Goal: Information Seeking & Learning: Learn about a topic

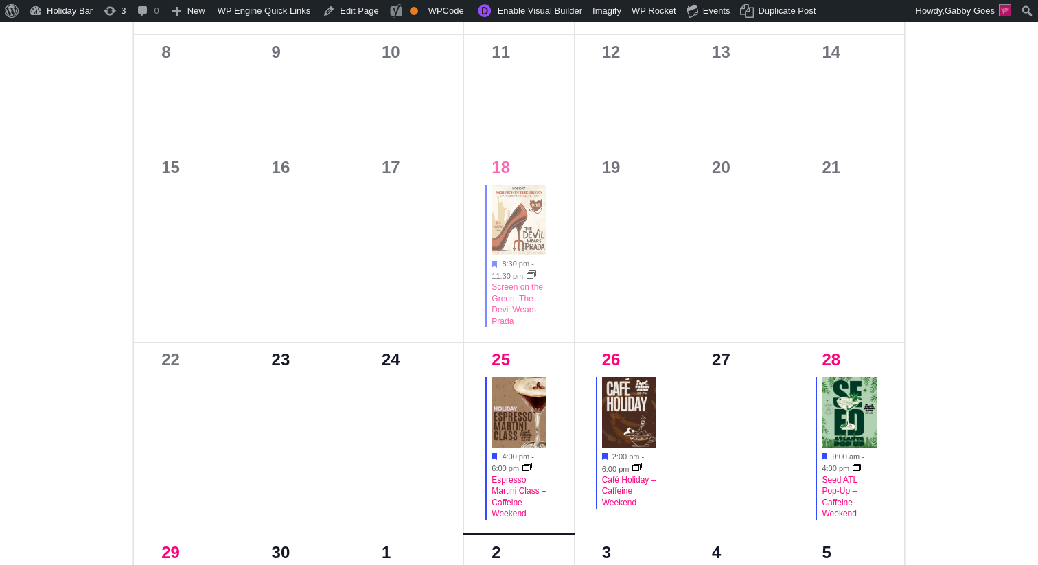
click at [537, 419] on img at bounding box center [518, 412] width 54 height 71
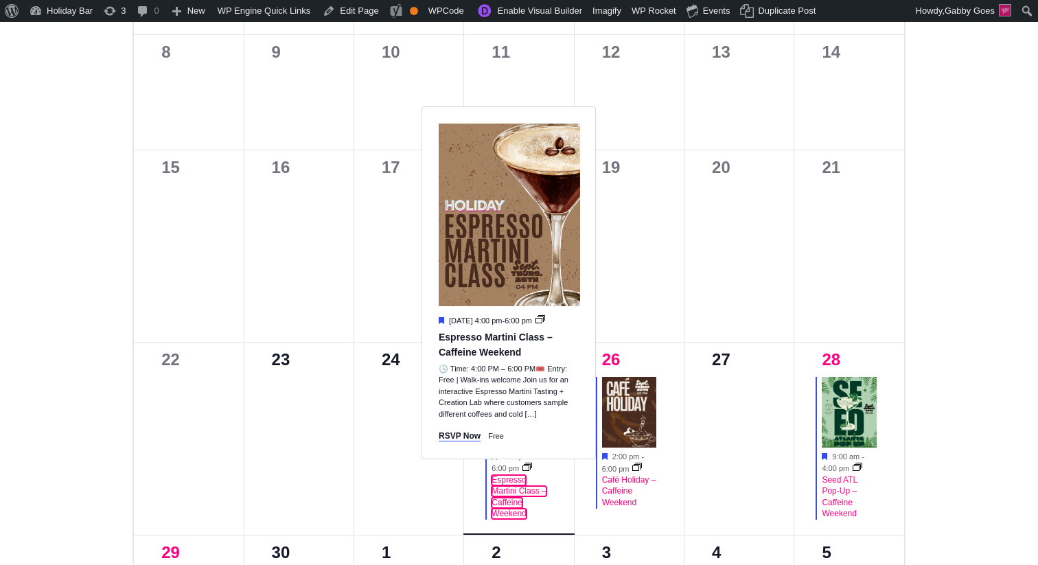
click at [506, 486] on div "Espresso Martini Class – Caffeine Weekend" at bounding box center [518, 496] width 54 height 45
click at [514, 489] on link "Espresso Martini Class – Caffeine Weekend" at bounding box center [518, 497] width 54 height 45
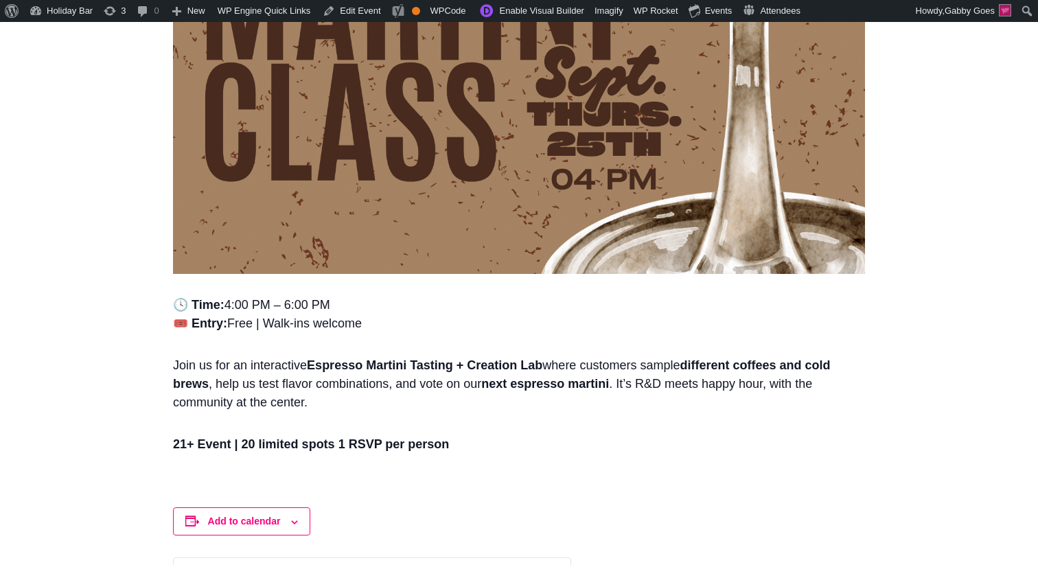
scroll to position [906, 0]
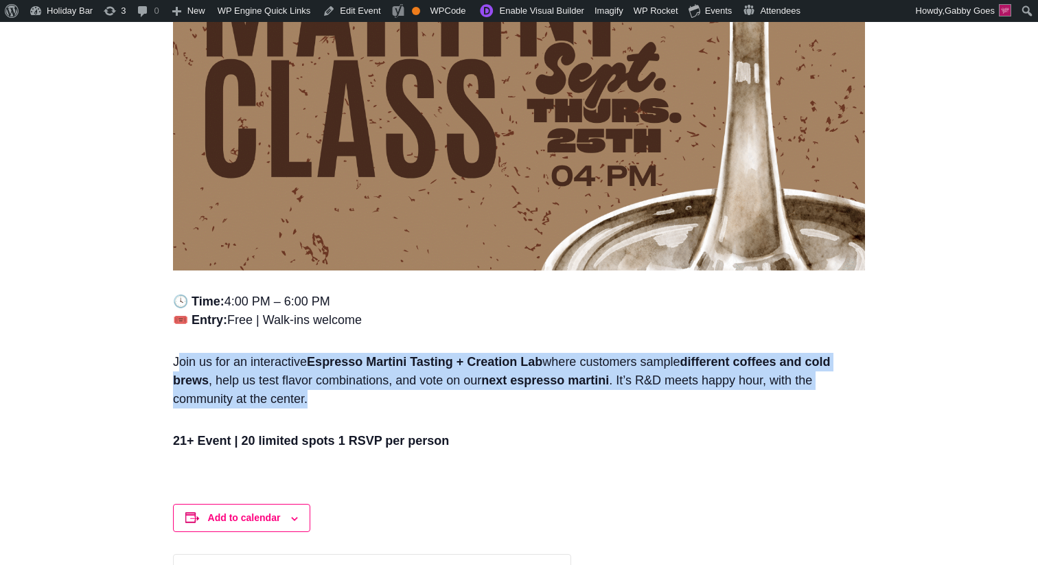
drag, startPoint x: 176, startPoint y: 358, endPoint x: 316, endPoint y: 401, distance: 146.1
click at [316, 401] on p "Join us for an interactive Espresso Martini Tasting + Creation Lab where custom…" at bounding box center [519, 387] width 692 height 68
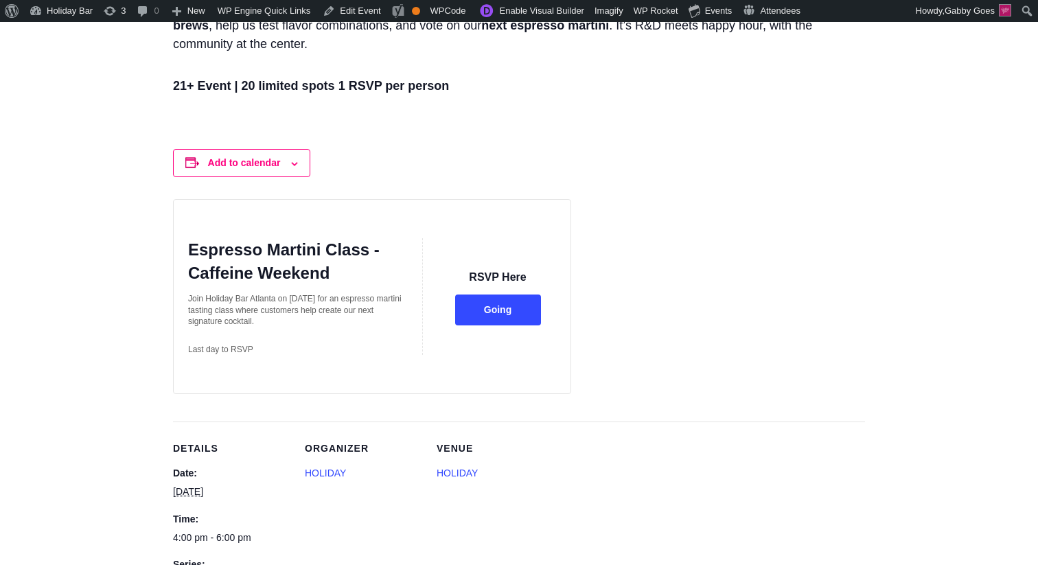
scroll to position [1250, 0]
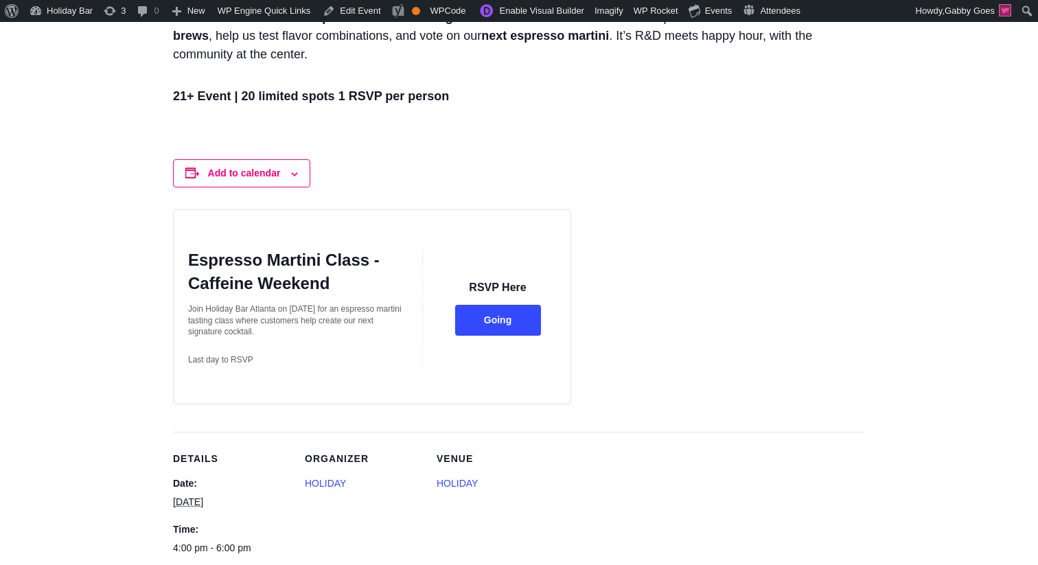
copy p "Join Holiday Bar Atlanta on September 25th for an espresso martini tasting clas…"
drag, startPoint x: 314, startPoint y: 332, endPoint x: 188, endPoint y: 310, distance: 127.5
click at [188, 310] on p "Join Holiday Bar Atlanta on September 25th for an espresso martini tasting clas…" at bounding box center [297, 320] width 218 height 34
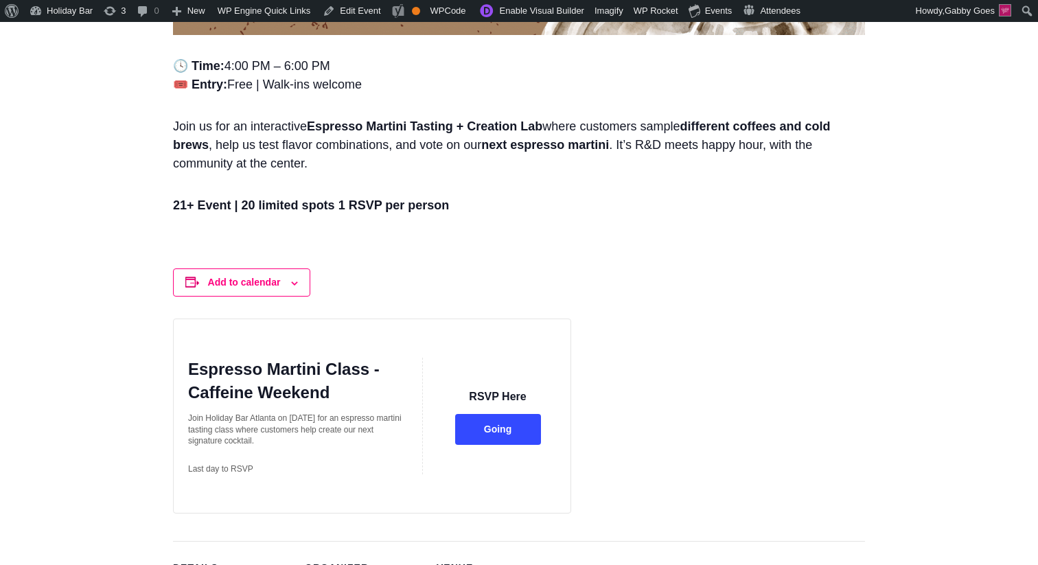
copy p "Join Holiday Bar Atlanta on September 25th for an espresso martini tasting clas…"
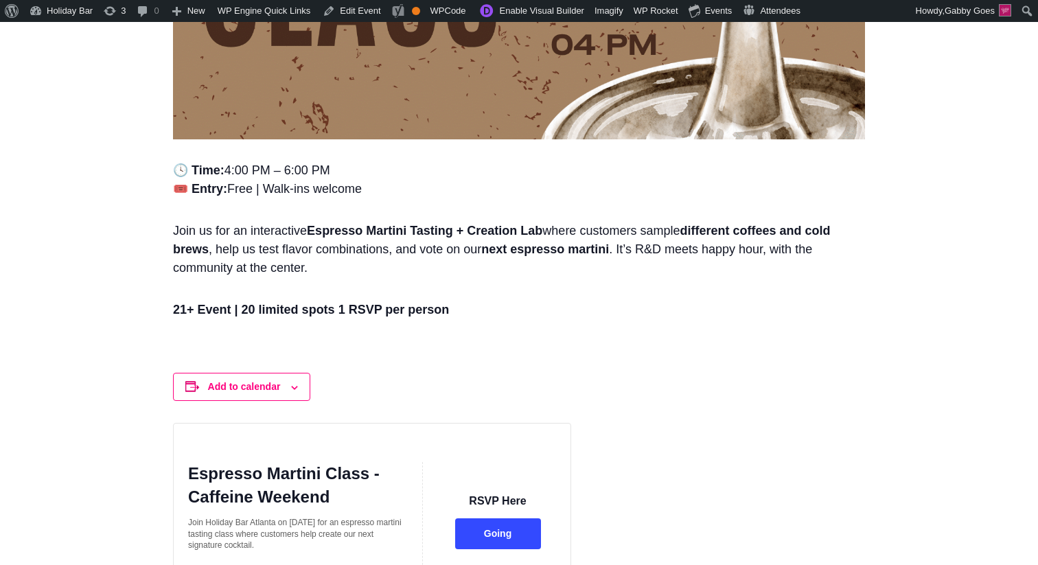
scroll to position [1036, 0]
copy p "Join Holiday Bar Atlanta on September 25th for an espresso martini tasting clas…"
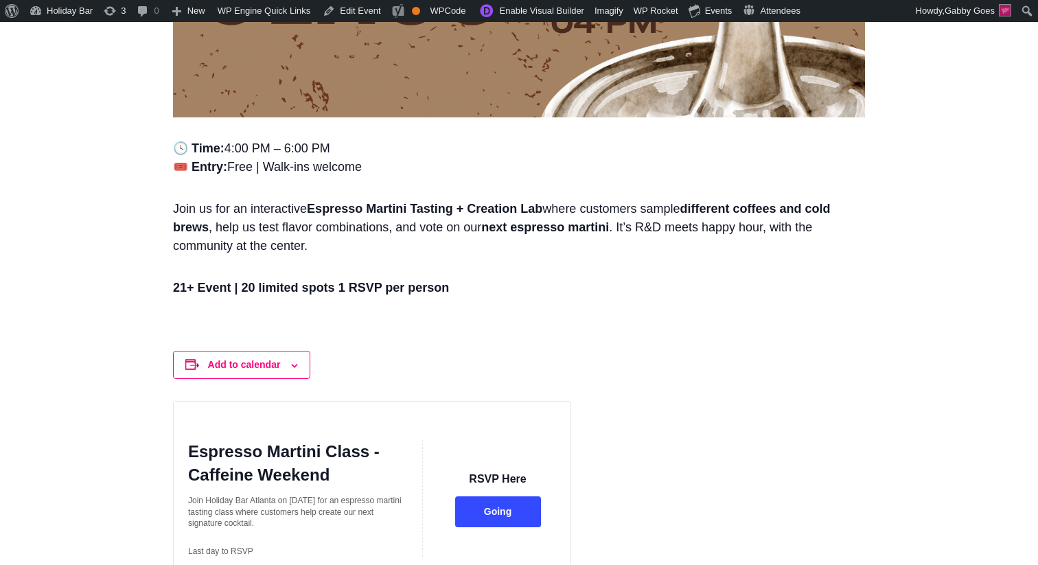
scroll to position [1053, 0]
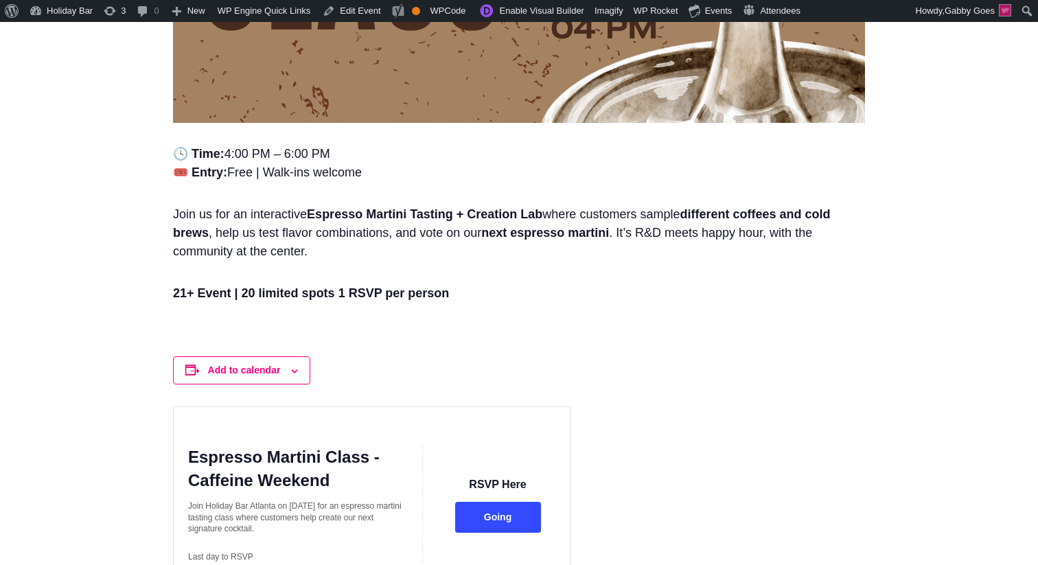
copy p "Join Holiday Bar Atlanta on September 25th for an espresso martini tasting clas…"
click at [362, 244] on p "Join us for an interactive Espresso Martini Tasting + Creation Lab where custom…" at bounding box center [519, 239] width 692 height 68
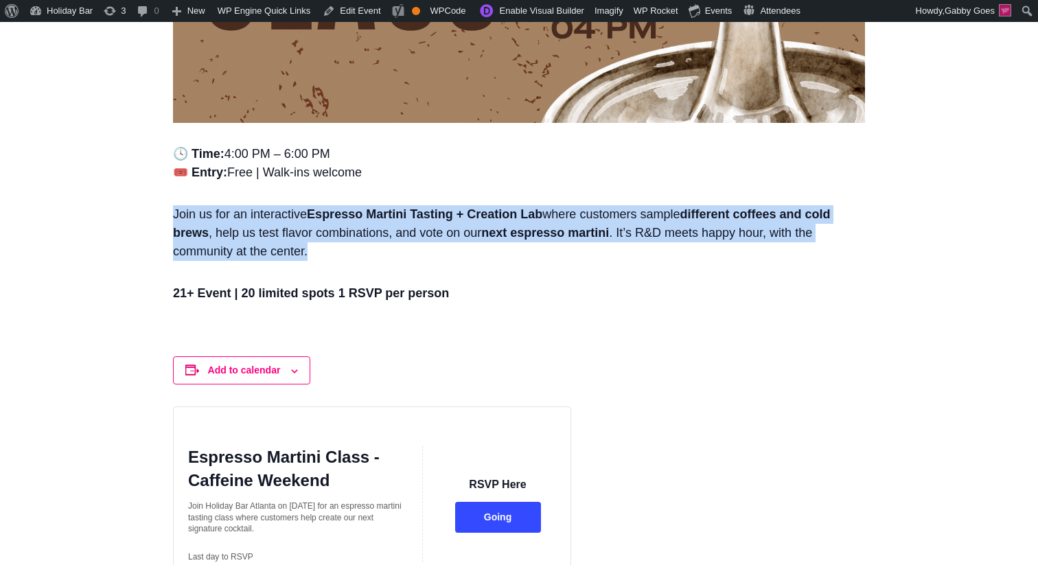
copy p "Join us for an interactive Espresso Martini Tasting + Creation Lab where custom…"
drag, startPoint x: 320, startPoint y: 252, endPoint x: 173, endPoint y: 220, distance: 150.2
click at [173, 220] on p "Join us for an interactive Espresso Martini Tasting + Creation Lab where custom…" at bounding box center [519, 239] width 692 height 68
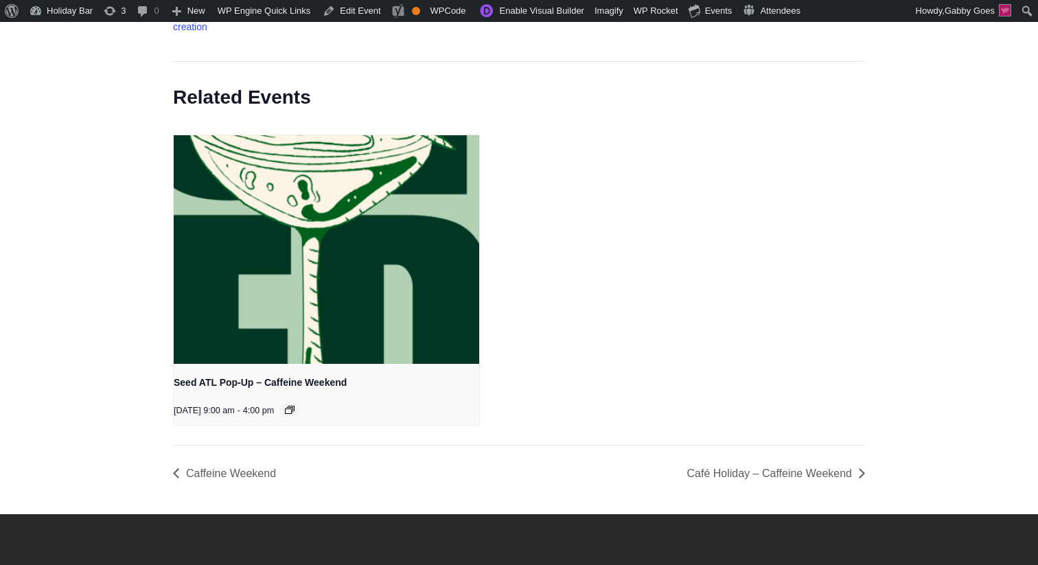
scroll to position [2074, 0]
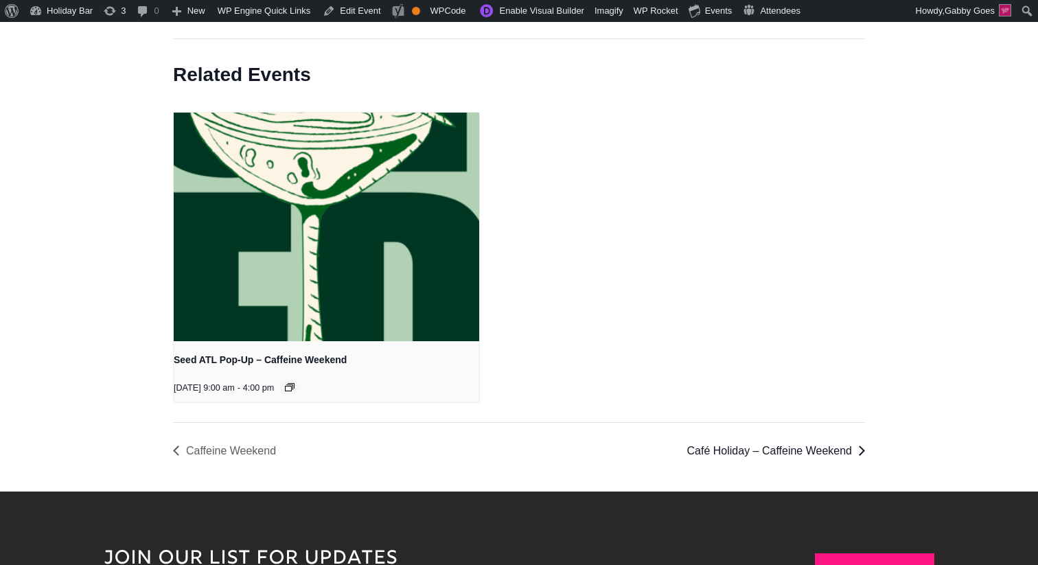
click at [740, 456] on link "Café Holiday – Caffeine Weekend »" at bounding box center [771, 451] width 185 height 12
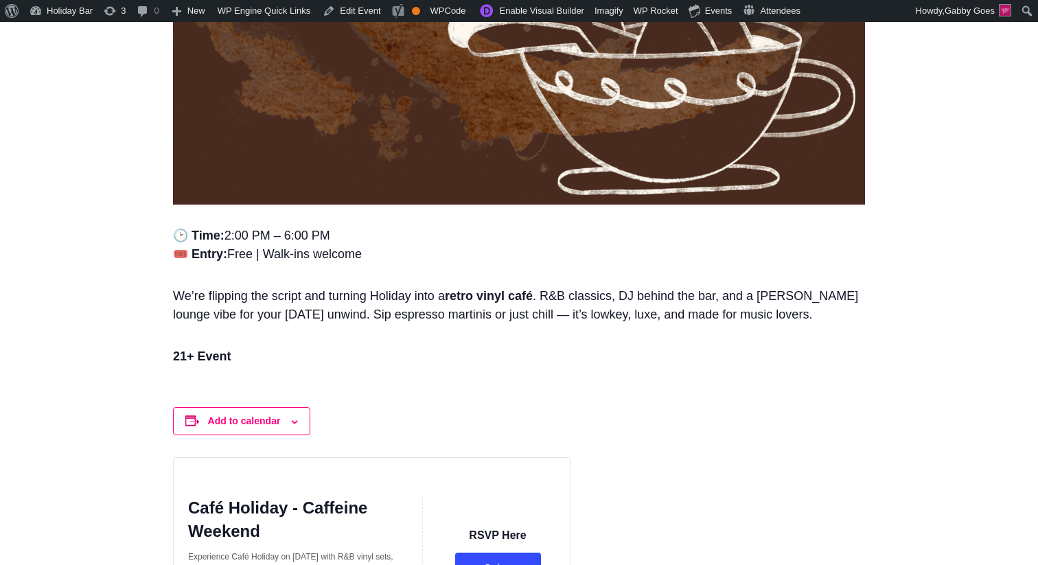
scroll to position [990, 0]
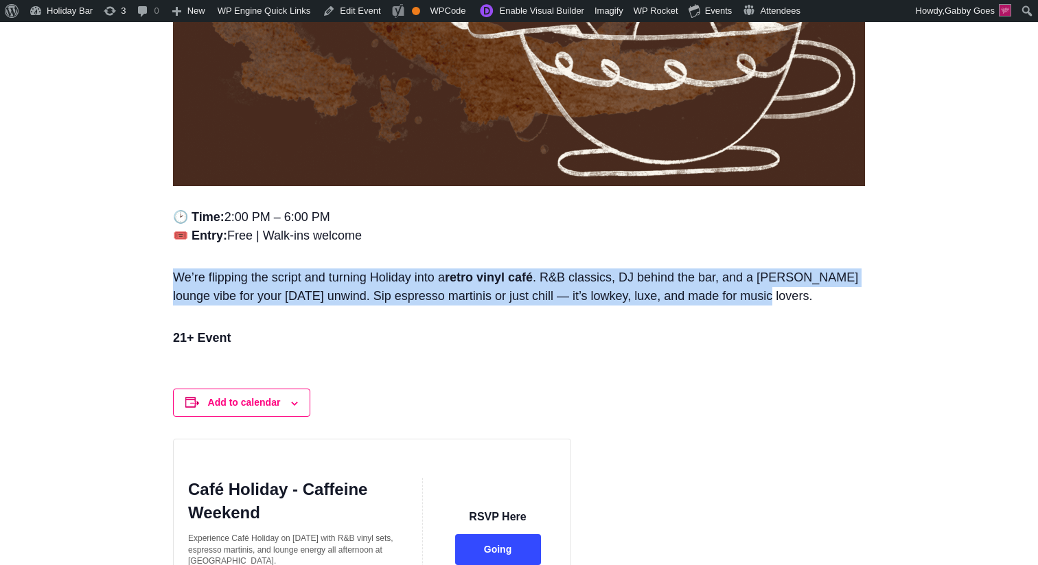
drag, startPoint x: 178, startPoint y: 277, endPoint x: 902, endPoint y: 309, distance: 724.7
click at [902, 309] on div "« All Events Event Series: Caffeine Weekend Café Holiday – Caffeine Weekend Sep…" at bounding box center [519, 371] width 1038 height 2543
copy p "We’re flipping the script and turning Holiday into a retro vinyl café . R&B cla…"
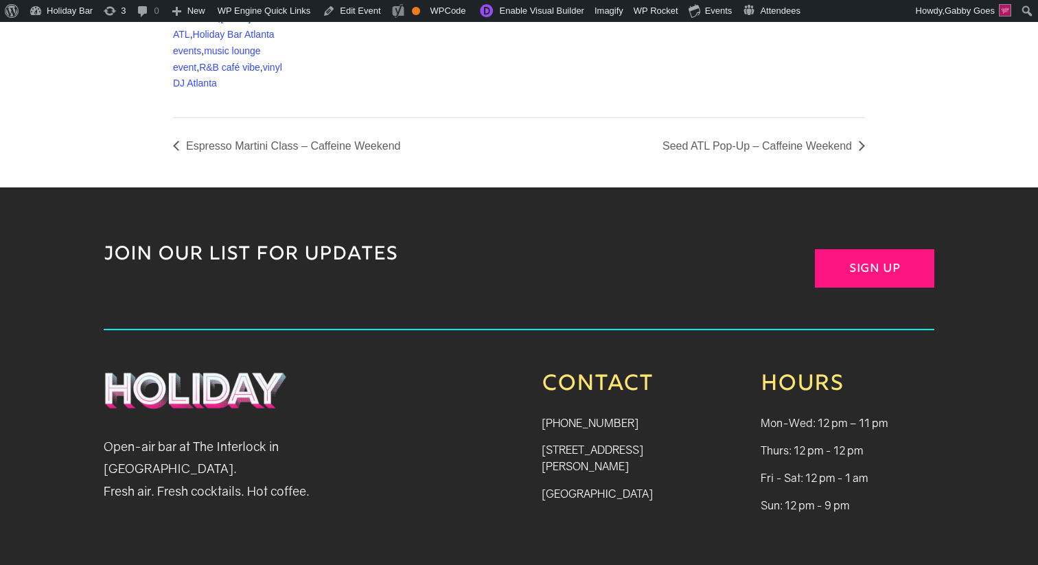
scroll to position [1783, 0]
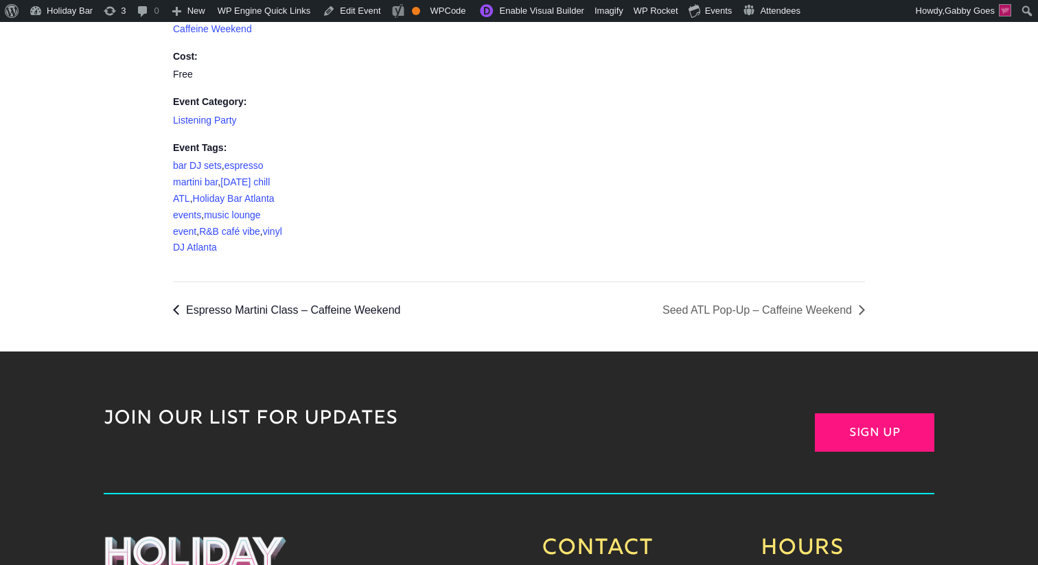
click at [364, 314] on link "« Espresso Martini Class – Caffeine Weekend" at bounding box center [290, 310] width 235 height 12
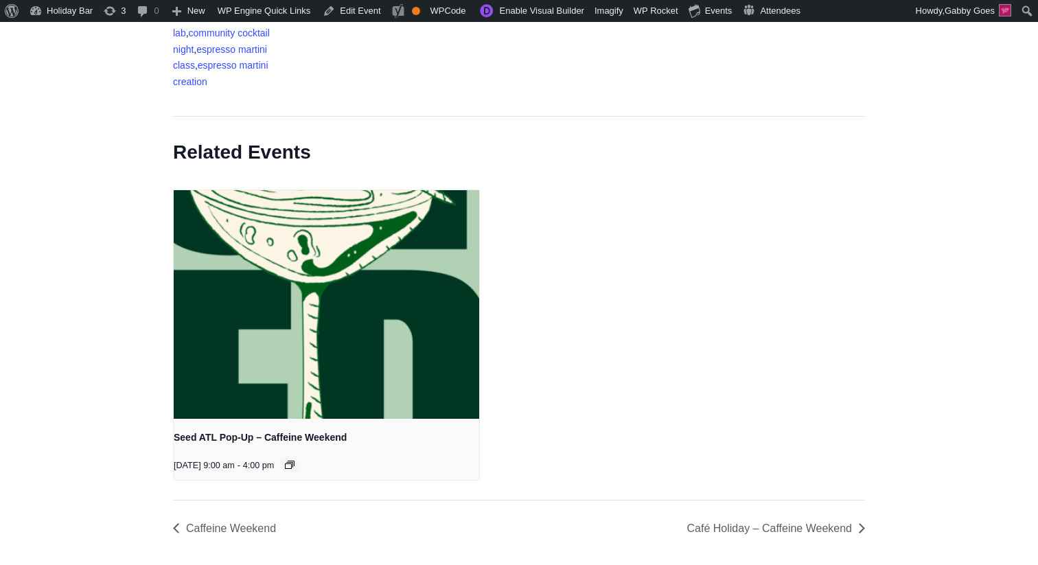
scroll to position [2020, 0]
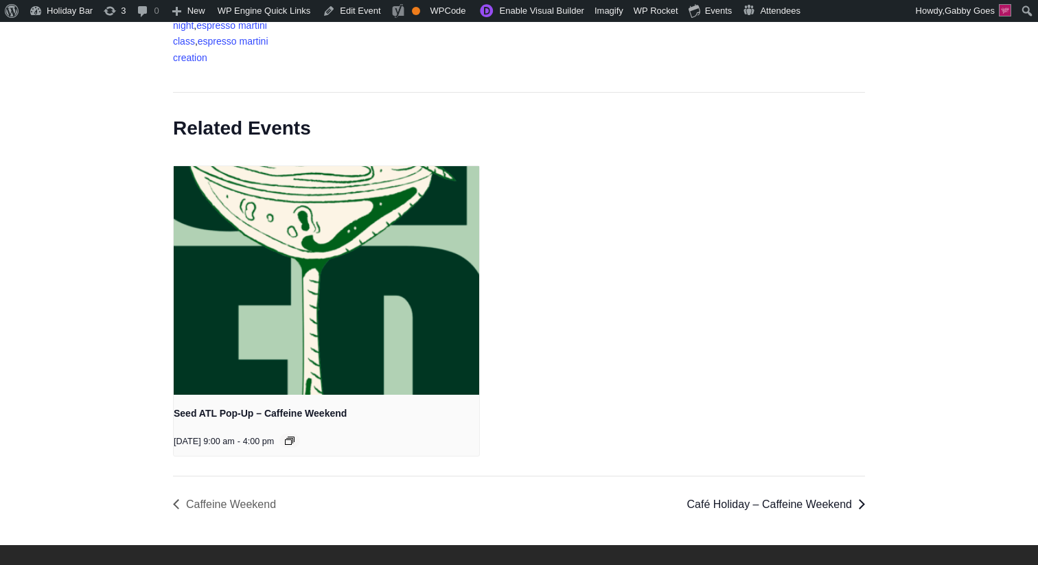
click at [717, 510] on link "Café Holiday – Caffeine Weekend »" at bounding box center [771, 504] width 185 height 12
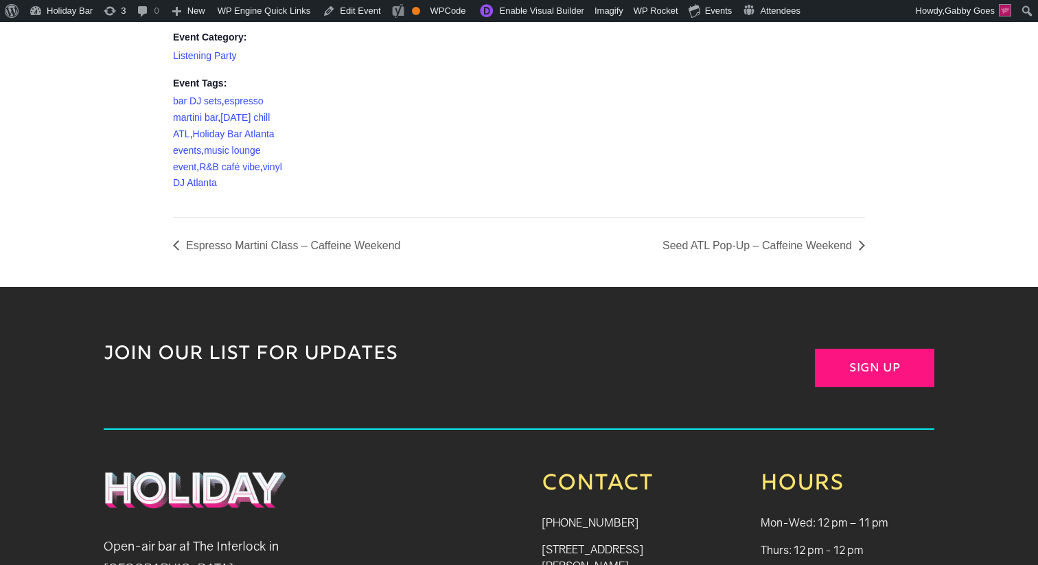
scroll to position [1799, 0]
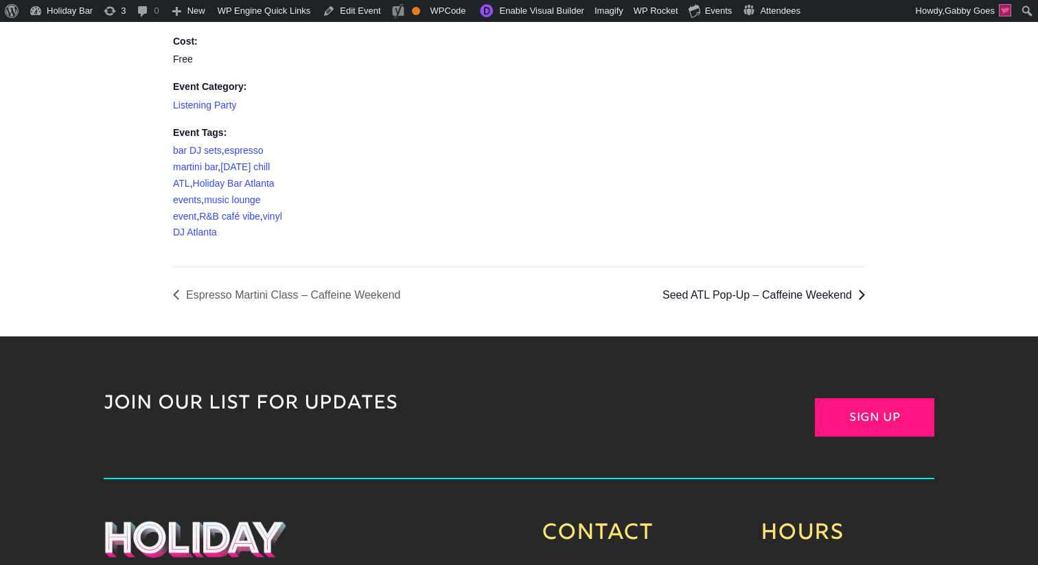
click at [736, 297] on link "Seed ATL Pop-Up – Caffeine Weekend »" at bounding box center [760, 295] width 210 height 12
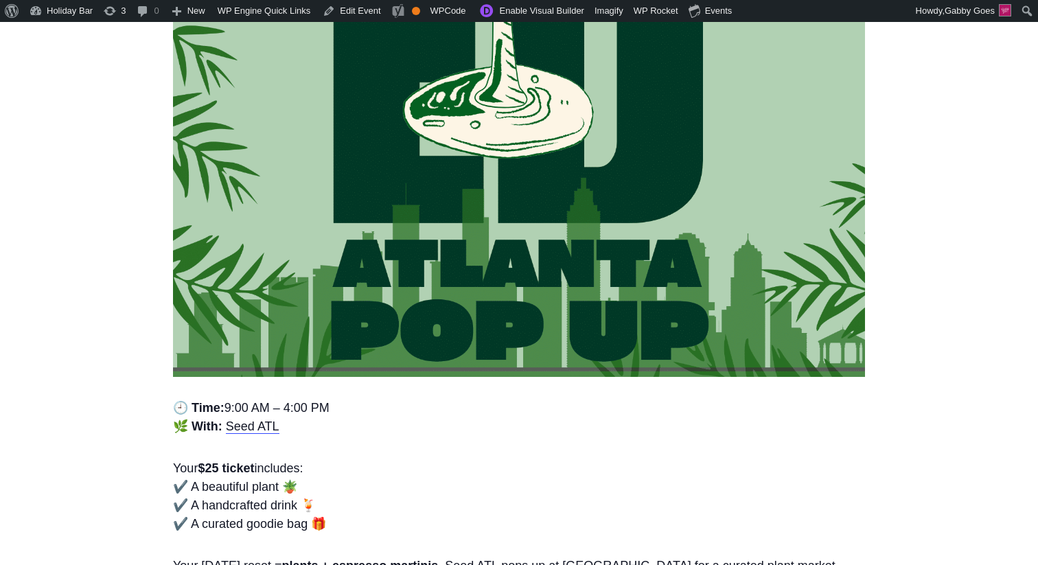
scroll to position [973, 0]
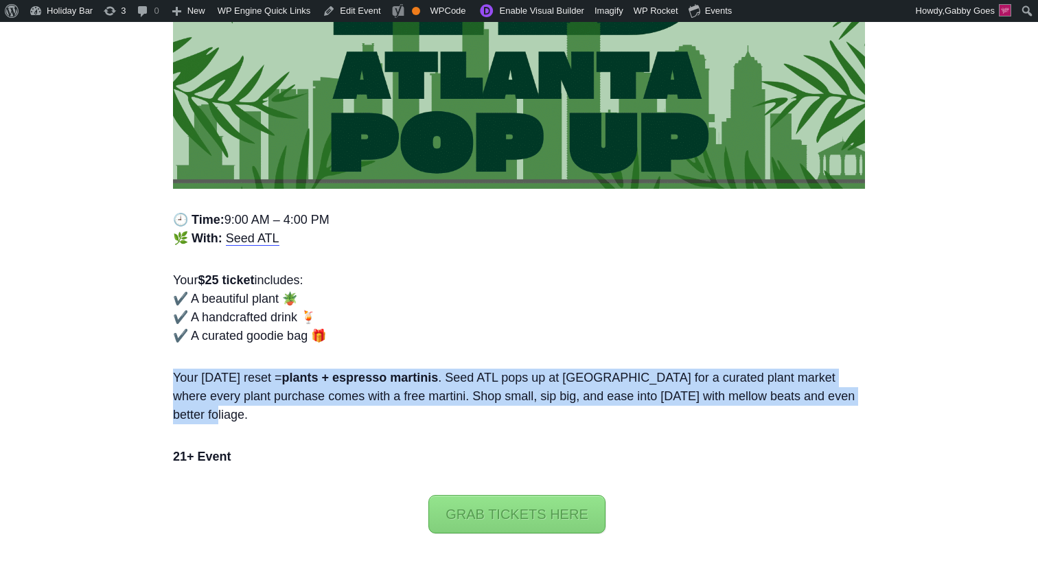
copy p "Your Sunday reset = plants + espresso martinis . Seed ATL pops up at Holiday Ba…"
drag, startPoint x: 261, startPoint y: 418, endPoint x: 171, endPoint y: 377, distance: 99.5
click at [171, 377] on section "« All Events Seed ATL Pop-Up – Caffeine Weekend September 28 @ 9:00 am - 4:00 p…" at bounding box center [518, 317] width 719 height 2398
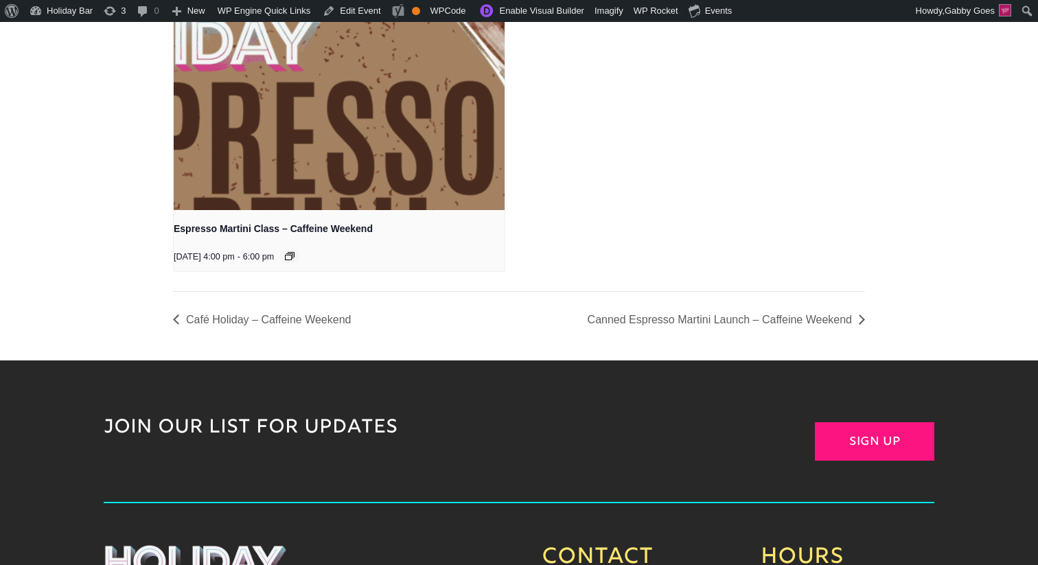
scroll to position [2217, 0]
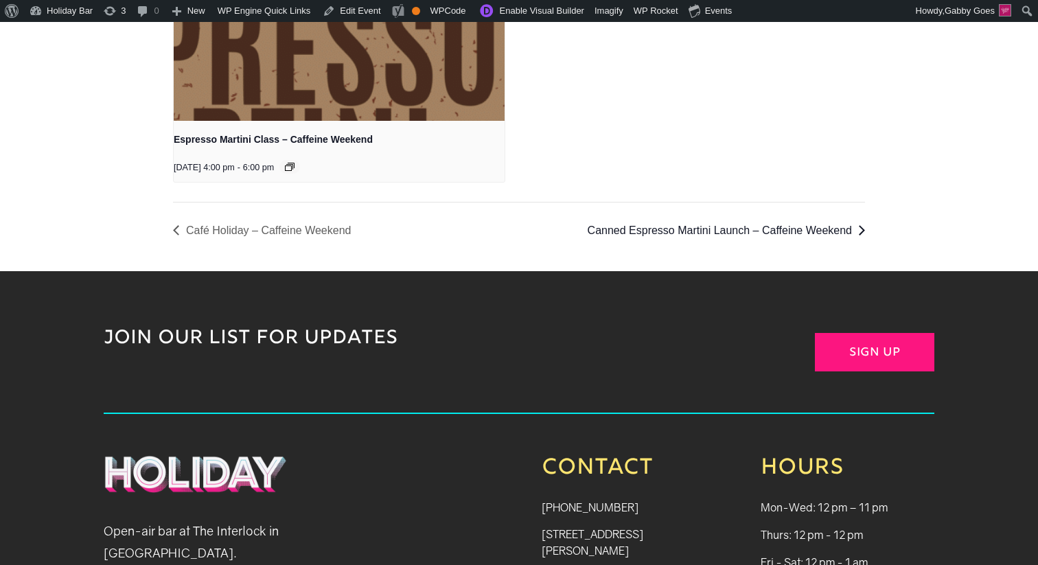
click at [718, 224] on link "Canned Espresso Martini Launch – Caffeine Weekend »" at bounding box center [722, 230] width 285 height 12
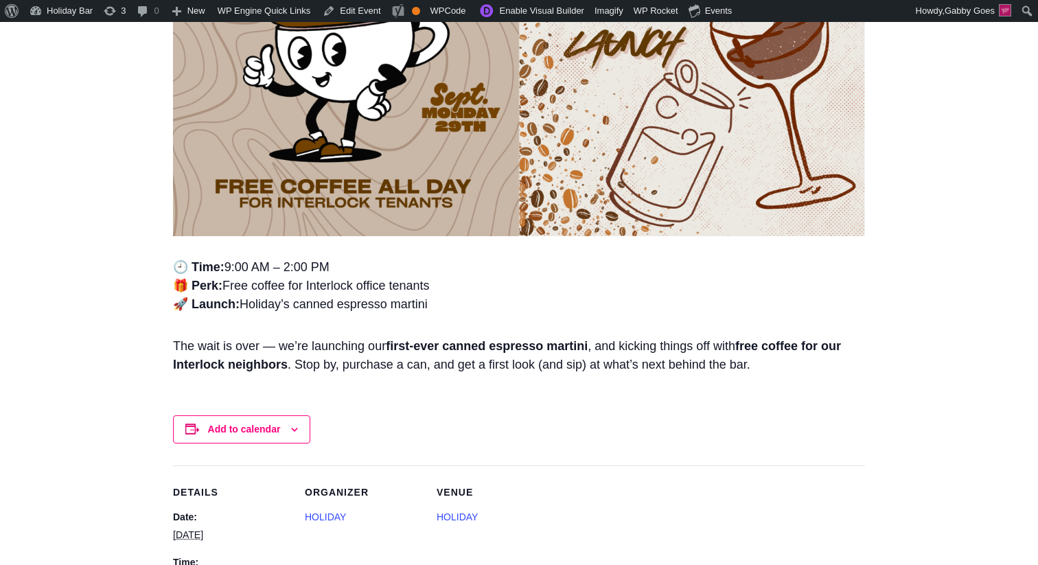
scroll to position [565, 0]
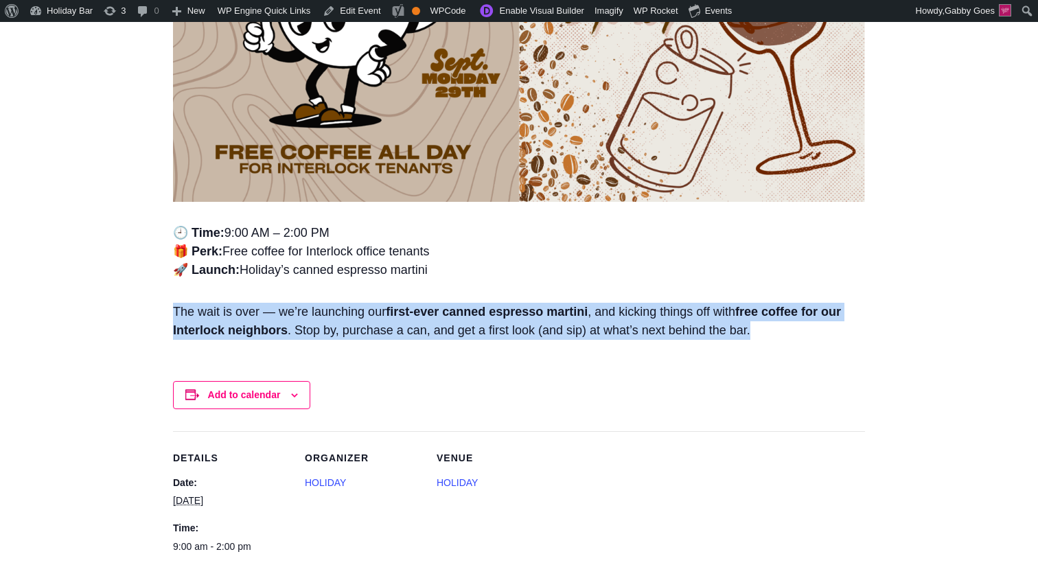
copy p "The wait is over — we’re launching our first-ever canned espresso martini , and…"
drag, startPoint x: 793, startPoint y: 332, endPoint x: 126, endPoint y: 312, distance: 666.6
click at [126, 312] on div "« All Events Event Series: Caffeine Weekend Canned Espresso Martini Launch – Ca…" at bounding box center [519, 432] width 1038 height 1812
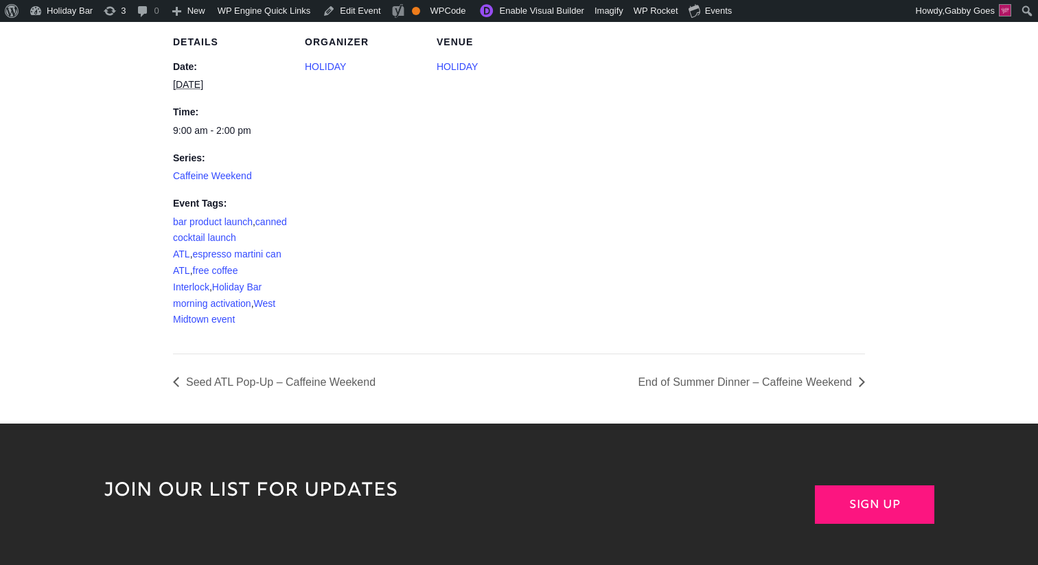
scroll to position [1084, 0]
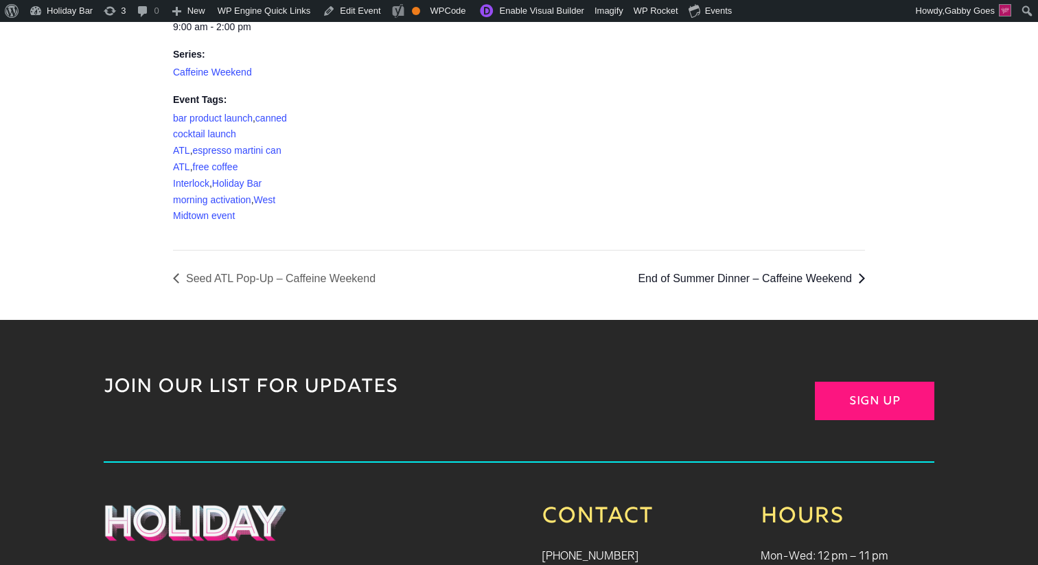
click at [689, 278] on link "End of Summer Dinner – Caffeine Weekend »" at bounding box center [747, 278] width 235 height 12
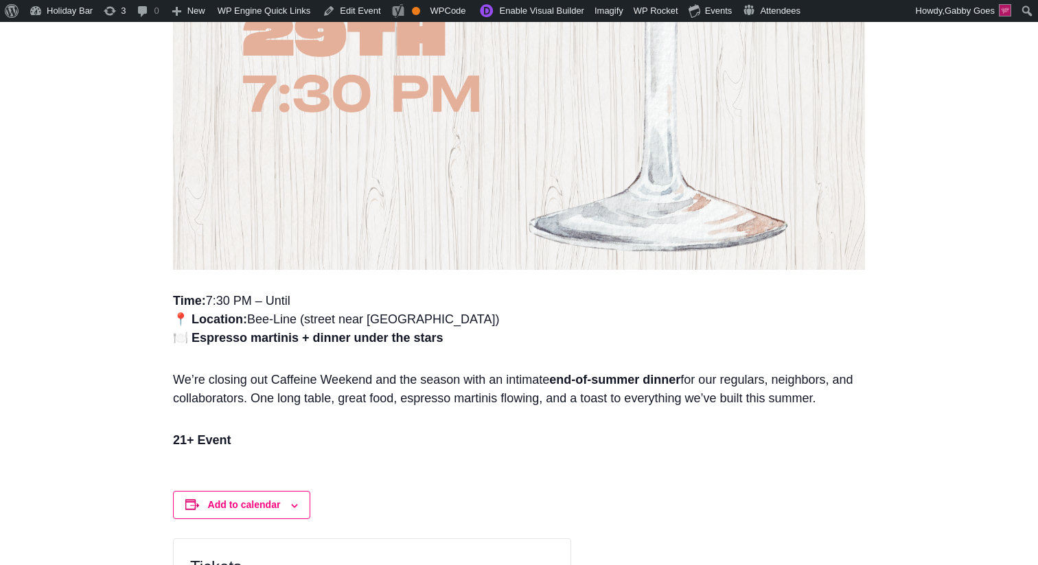
scroll to position [928, 0]
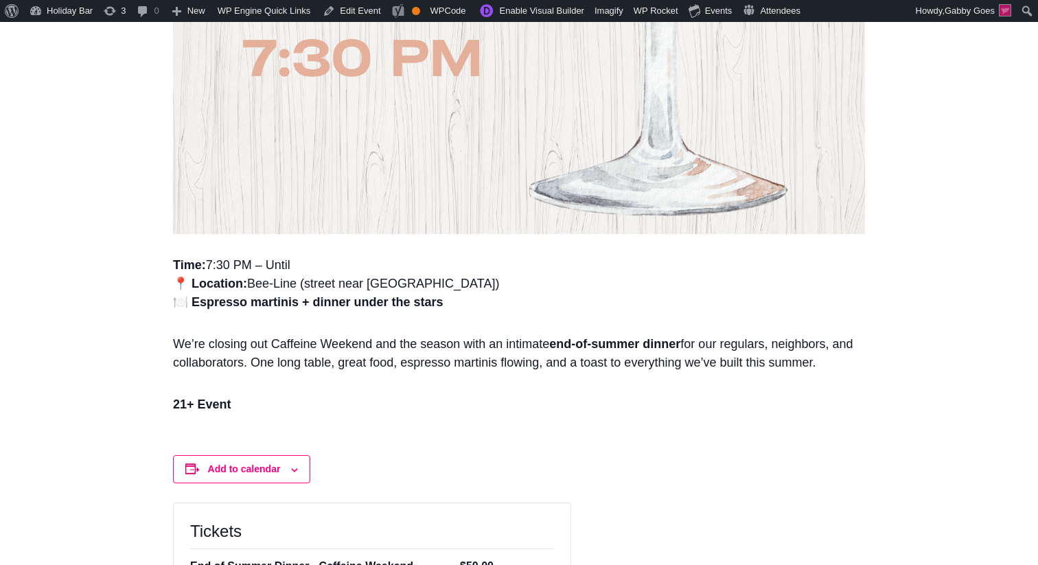
copy p "We’re closing out Caffeine Weekend and the season with an intimate end-of-summe…"
drag, startPoint x: 242, startPoint y: 382, endPoint x: 152, endPoint y: 350, distance: 95.5
click at [152, 350] on div "« All Events End of Summer Dinner – Caffeine Weekend [DATE] 7:30 pm - 11:30 pm …" at bounding box center [519, 448] width 1038 height 2570
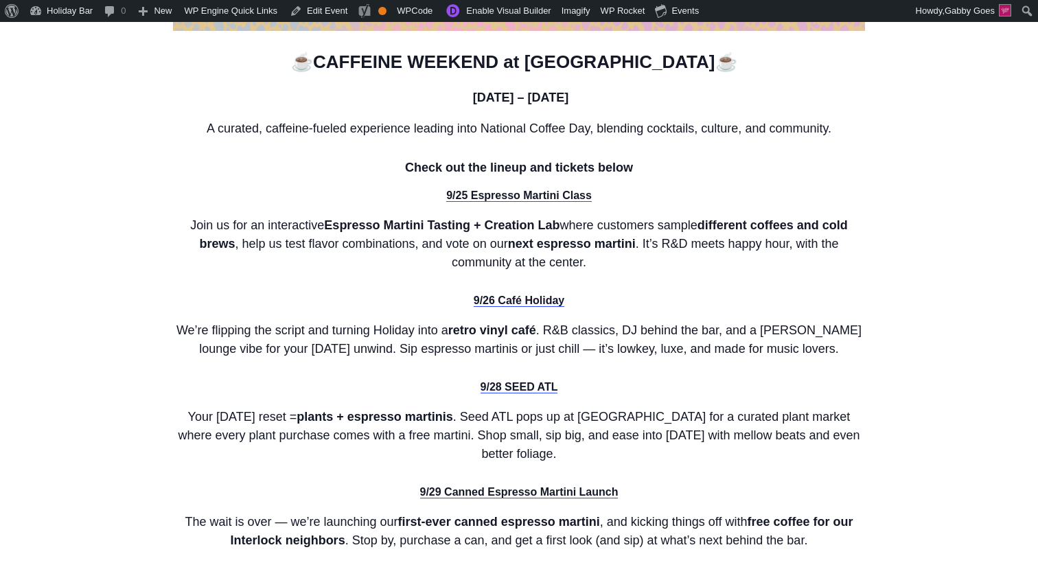
scroll to position [1136, 0]
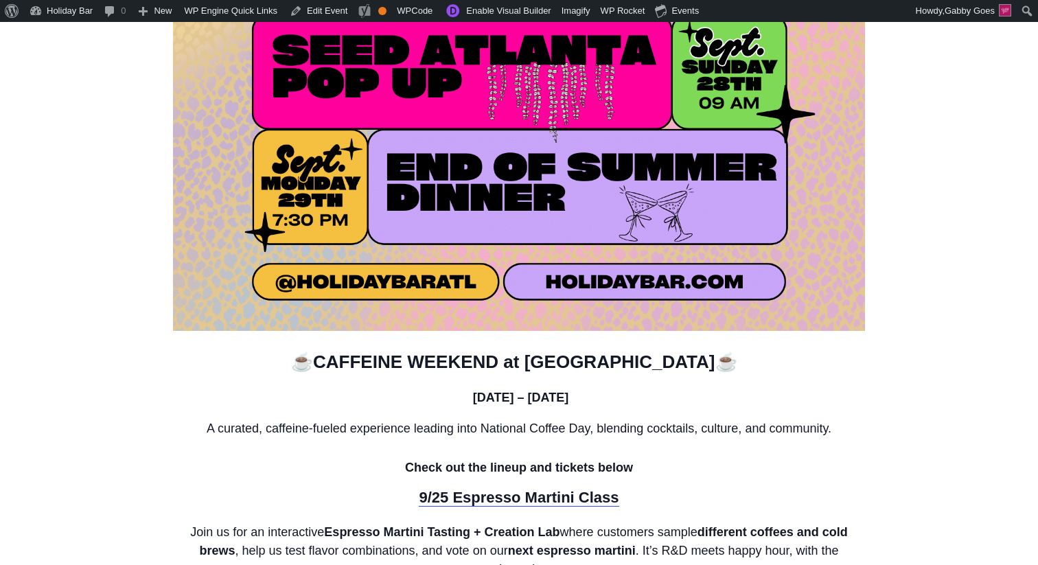
scroll to position [851, 0]
